Goal: Task Accomplishment & Management: Manage account settings

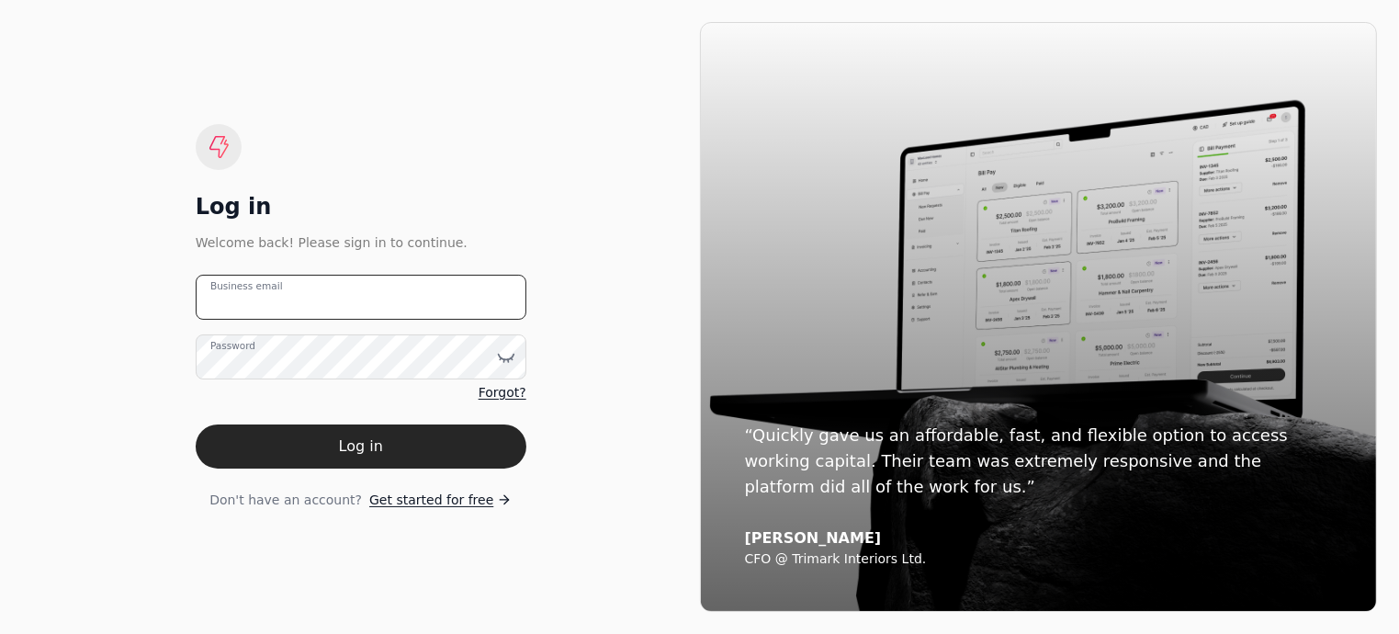
click at [418, 300] on email "Business email" at bounding box center [361, 297] width 331 height 45
type email "[EMAIL_ADDRESS][DOMAIN_NAME]"
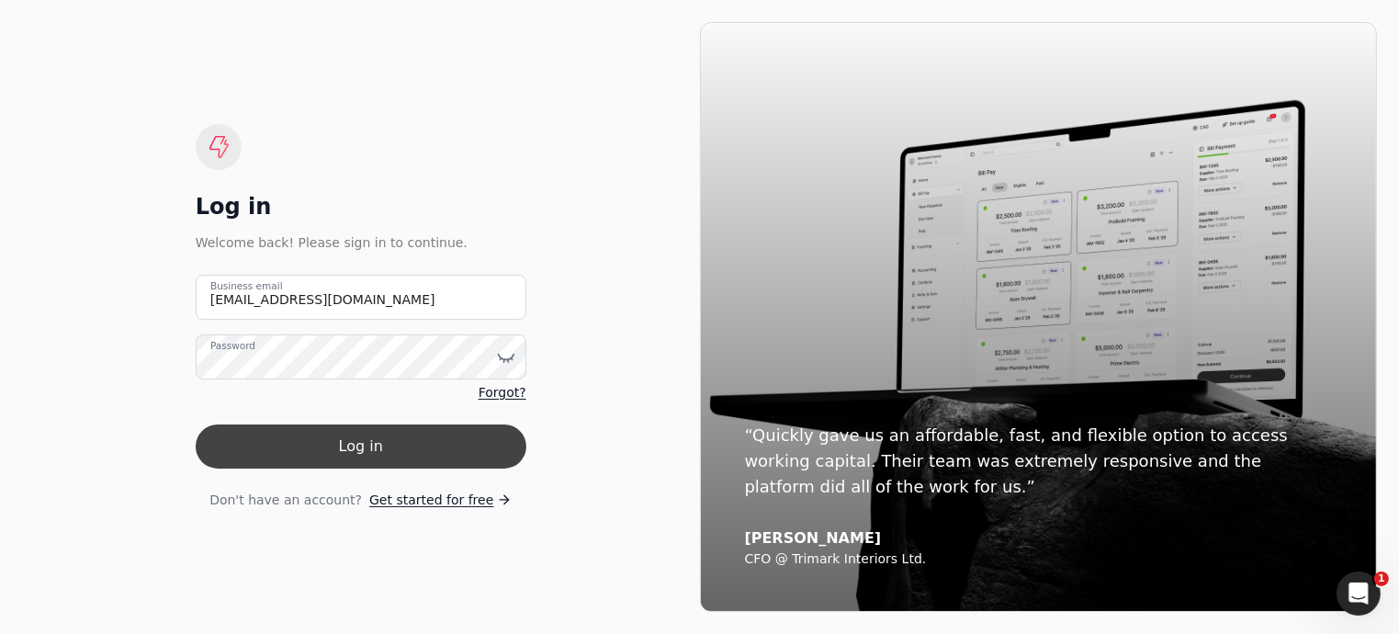
click at [388, 462] on button "Log in" at bounding box center [361, 446] width 331 height 44
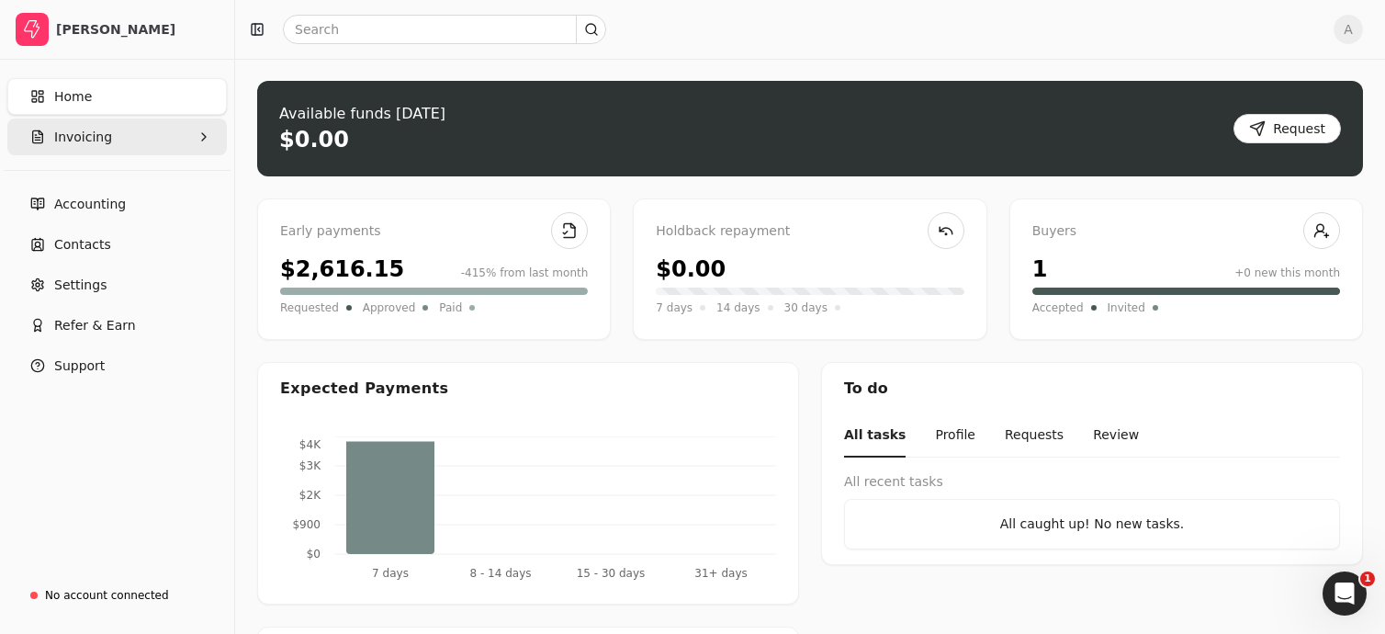
click at [85, 133] on span "Invoicing" at bounding box center [83, 137] width 58 height 19
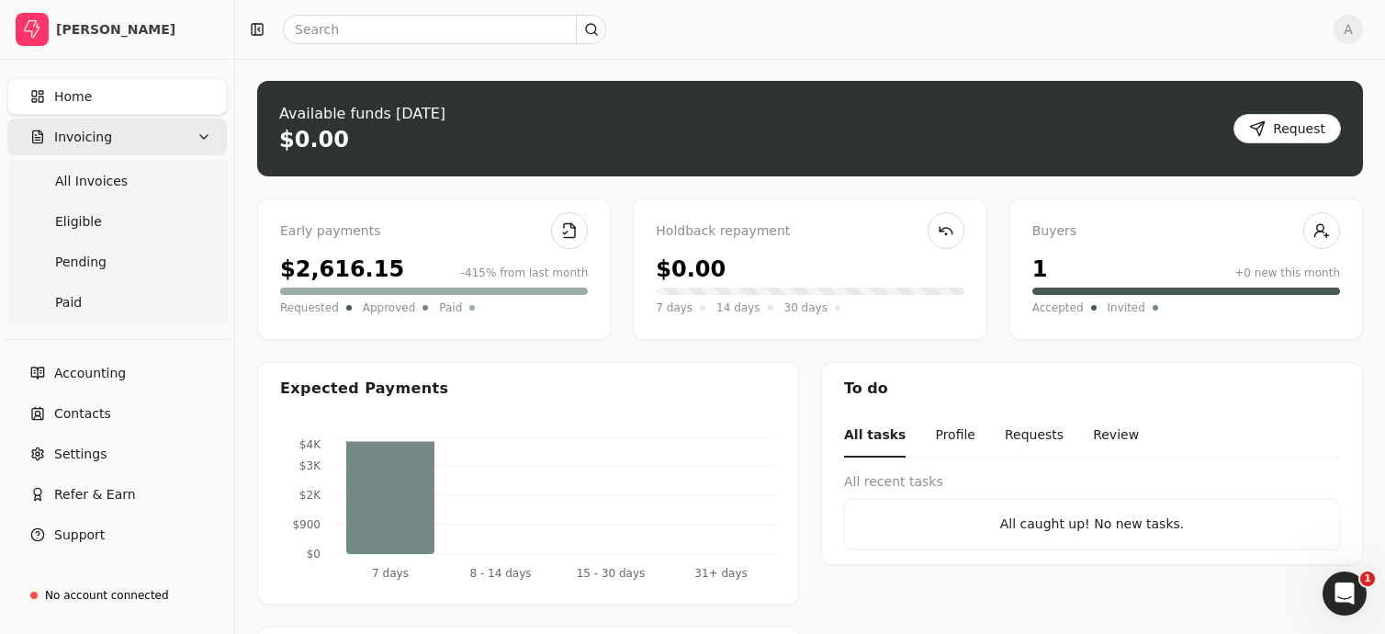
click at [85, 133] on span "Invoicing" at bounding box center [83, 137] width 58 height 19
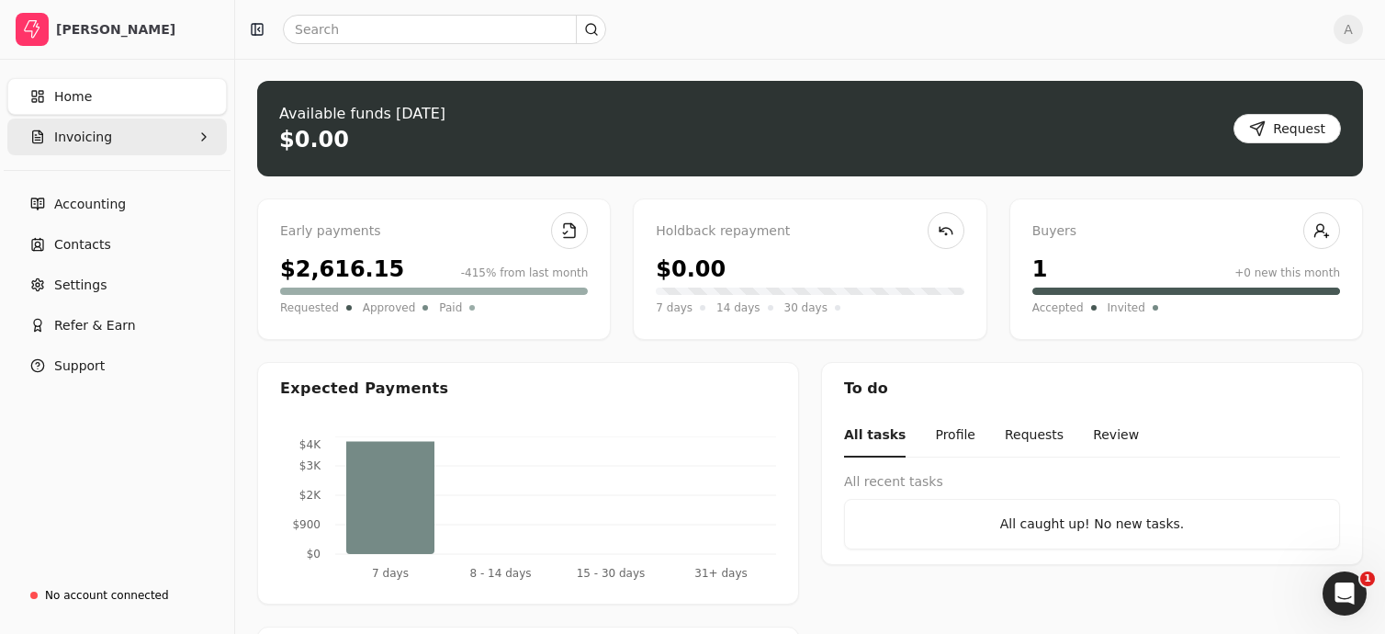
click at [85, 133] on span "Invoicing" at bounding box center [83, 137] width 58 height 19
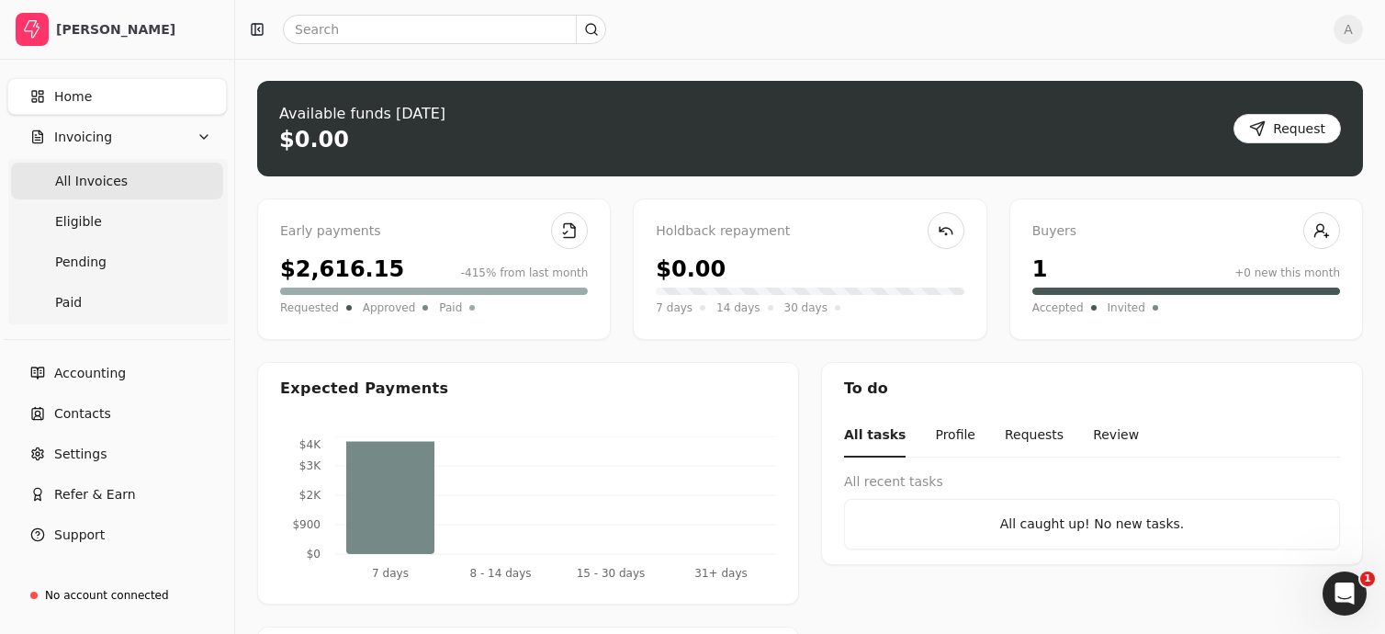
click at [106, 178] on span "All Invoices" at bounding box center [91, 181] width 73 height 19
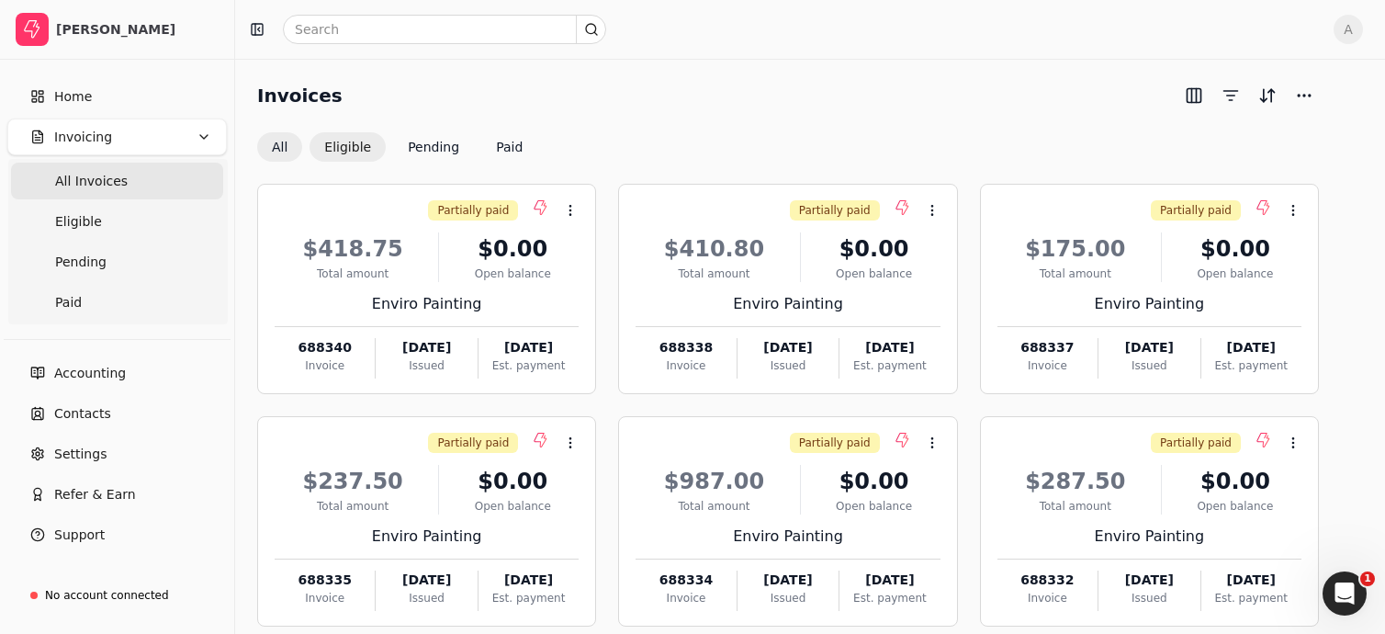
click at [354, 153] on button "Eligible" at bounding box center [347, 146] width 76 height 29
